Goal: Transaction & Acquisition: Purchase product/service

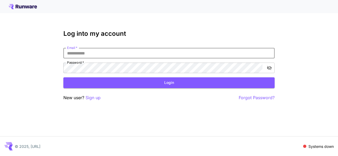
click at [91, 57] on input "Email   *" at bounding box center [168, 53] width 211 height 11
type input "**********"
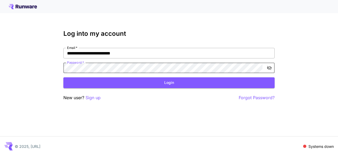
click button "Login" at bounding box center [168, 83] width 211 height 11
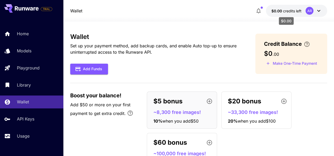
click at [280, 10] on span "$0.00" at bounding box center [277, 11] width 12 height 4
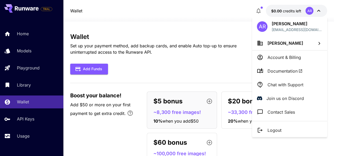
click at [260, 13] on div at bounding box center [169, 78] width 338 height 156
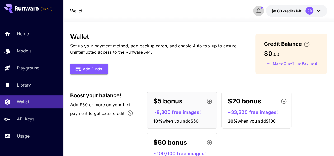
click at [260, 13] on icon "button" at bounding box center [258, 11] width 6 height 6
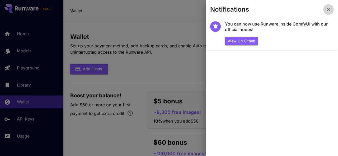
click at [325, 5] on button "button" at bounding box center [328, 9] width 11 height 11
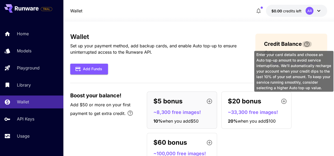
click at [303, 45] on icon "\a Enter your card details and choose an Auto top-up amount to avoid service in…" at bounding box center [306, 44] width 6 height 6
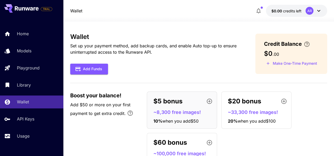
click at [210, 78] on div "Wallet Set up your payment method, add backup cards, and enable Auto top-up to …" at bounding box center [198, 103] width 257 height 141
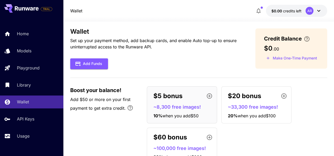
scroll to position [5, 0]
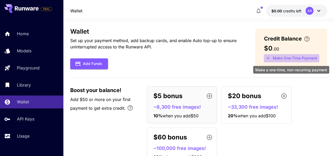
click at [305, 56] on button "Make One-Time Payment" at bounding box center [291, 58] width 55 height 8
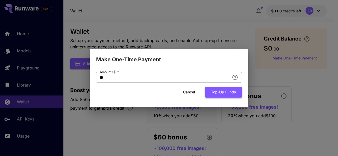
click at [217, 90] on button "Top-up funds" at bounding box center [223, 92] width 37 height 11
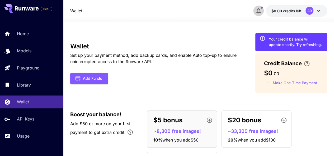
click at [259, 7] on button "button" at bounding box center [258, 11] width 11 height 11
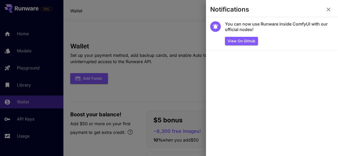
click at [162, 14] on div at bounding box center [169, 78] width 338 height 156
